Goal: Task Accomplishment & Management: Manage account settings

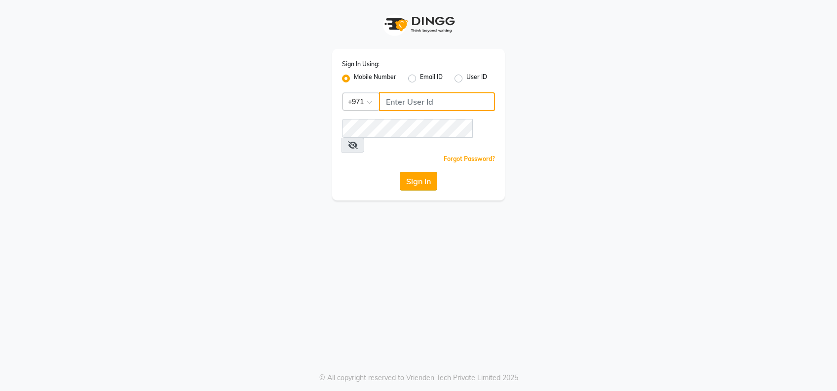
type input "522177351"
click at [420, 172] on button "Sign In" at bounding box center [419, 181] width 38 height 19
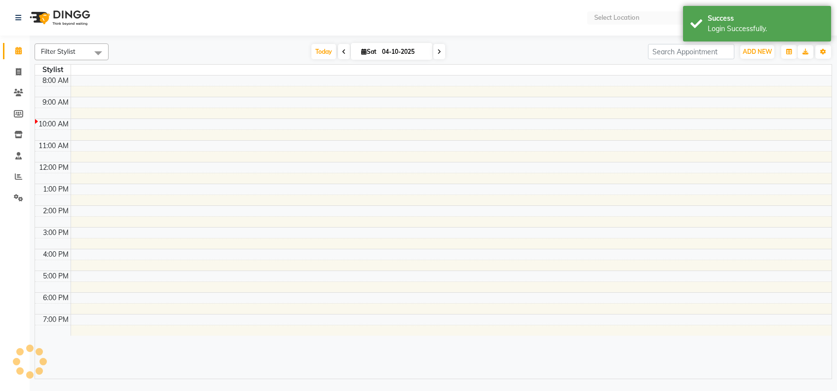
select select "en"
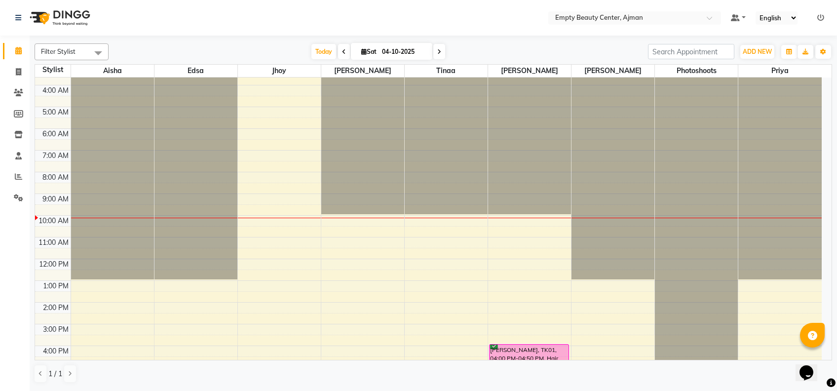
scroll to position [105, 0]
